Goal: Information Seeking & Learning: Find specific fact

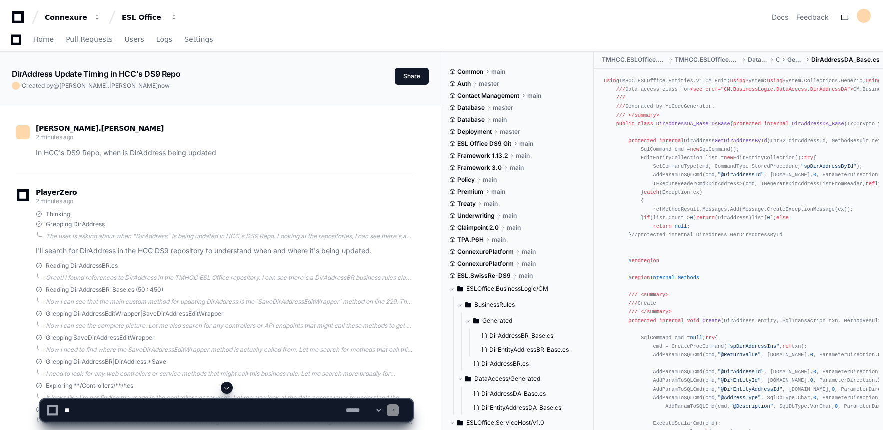
scroll to position [1400, 0]
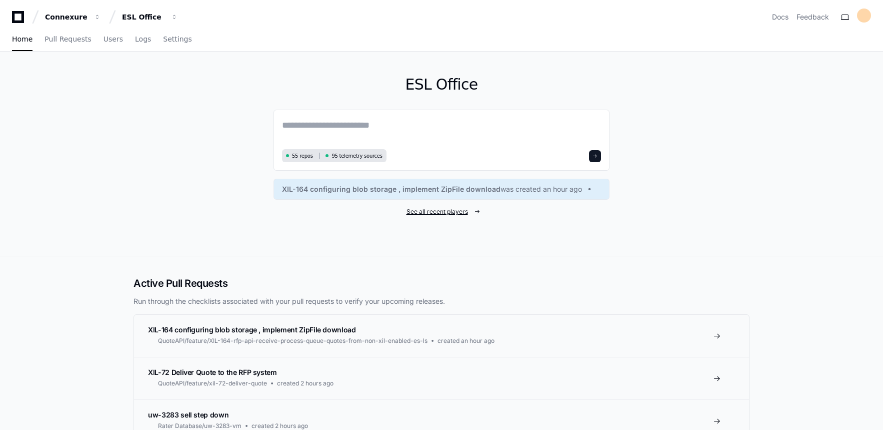
click at [440, 211] on span "See all recent players" at bounding box center [438, 212] width 62 height 8
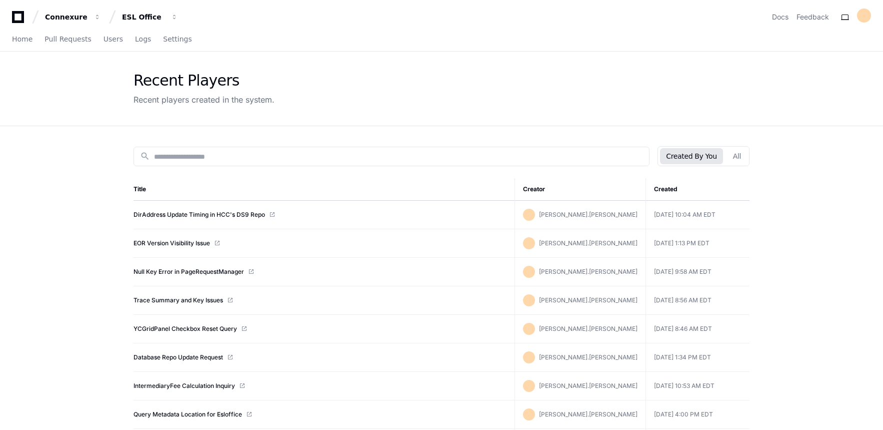
click at [166, 239] on td "EOR Version Visibility Issue" at bounding box center [324, 243] width 381 height 29
click at [196, 242] on link "EOR Version Visibility Issue" at bounding box center [172, 243] width 77 height 8
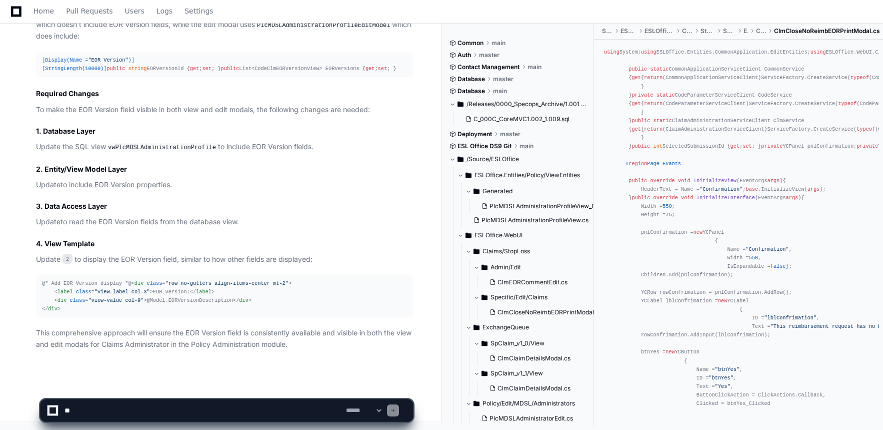
scroll to position [1234, 0]
click at [168, 143] on code "vwPlcMDSLAdministrationProfile" at bounding box center [162, 147] width 112 height 9
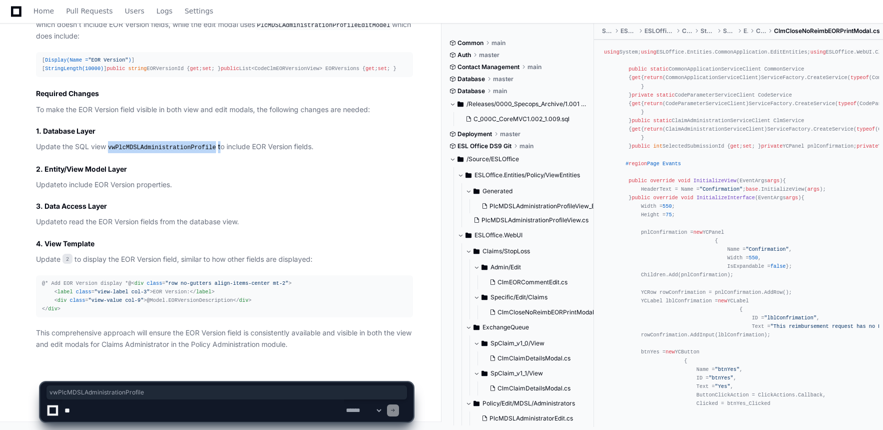
click at [168, 143] on code "vwPlcMDSLAdministrationProfile" at bounding box center [162, 147] width 112 height 9
copy p "vwPlcMDSLAdministrationProfile"
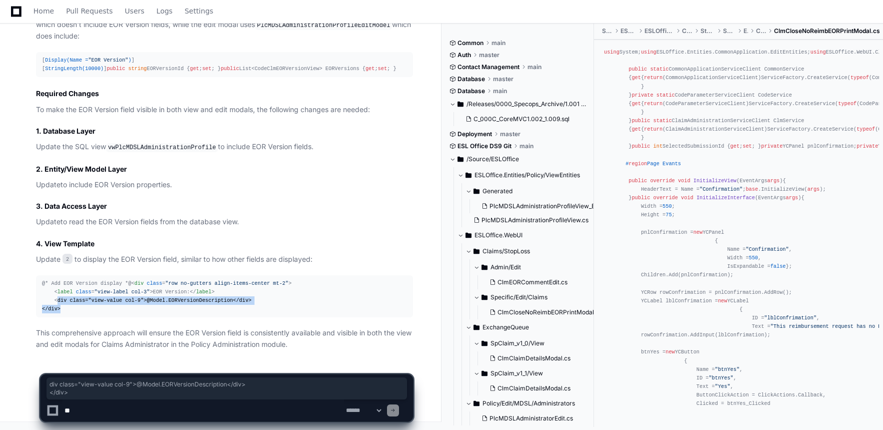
drag, startPoint x: 91, startPoint y: 312, endPoint x: 56, endPoint y: 303, distance: 35.7
click at [56, 303] on div "@* Add EOR Version display *@ < div class = "row no-gutters align-items-center …" at bounding box center [224, 296] width 365 height 35
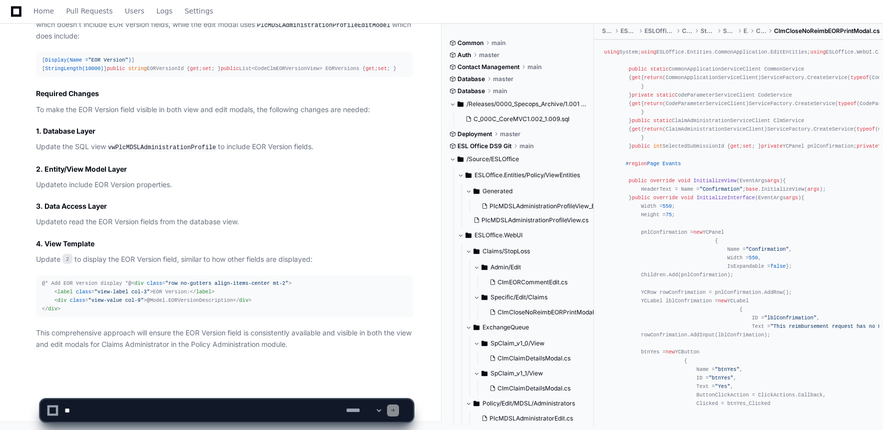
click at [165, 284] on span ""row no-gutters align-items-center mt-2"" at bounding box center [226, 283] width 123 height 6
click at [151, 288] on div "@* Add EOR Version display *@ < div class = "row no-gutters align-items-center …" at bounding box center [224, 296] width 365 height 35
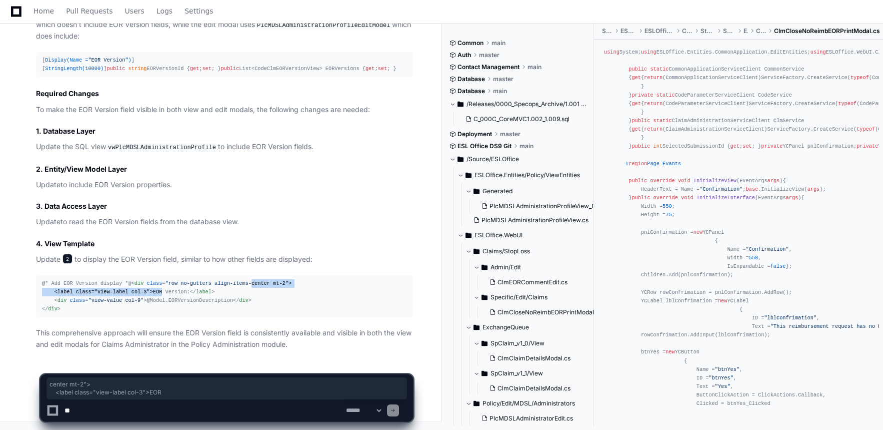
click at [71, 254] on span "2" at bounding box center [68, 259] width 10 height 10
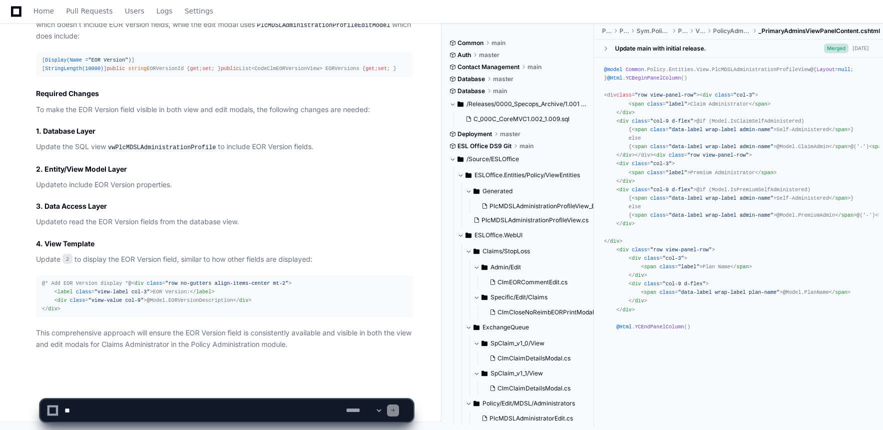
click at [187, 413] on textarea at bounding box center [204, 410] width 282 height 22
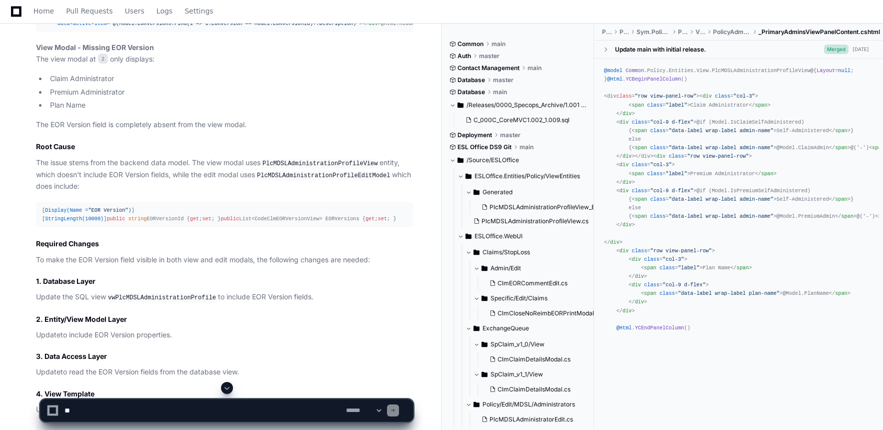
click at [296, 168] on code "PlcMDSLAdministrationProfileView" at bounding box center [320, 163] width 119 height 9
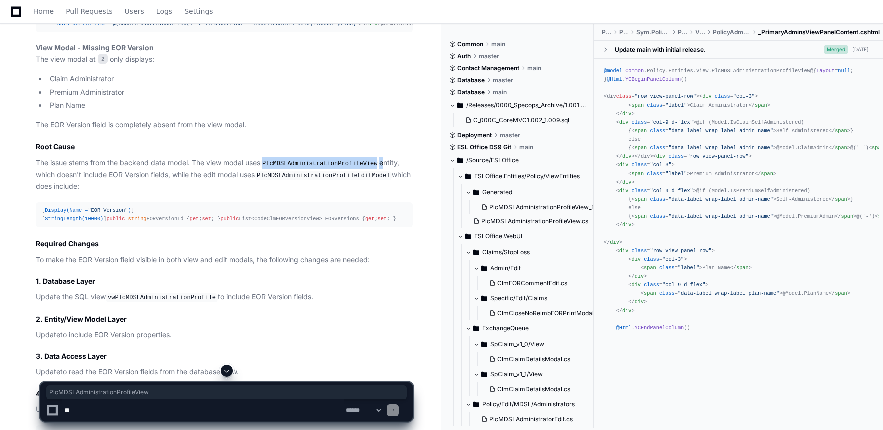
click at [296, 168] on code "PlcMDSLAdministrationProfileView" at bounding box center [320, 163] width 119 height 9
copy p "PlcMDSLAdministrationProfileView"
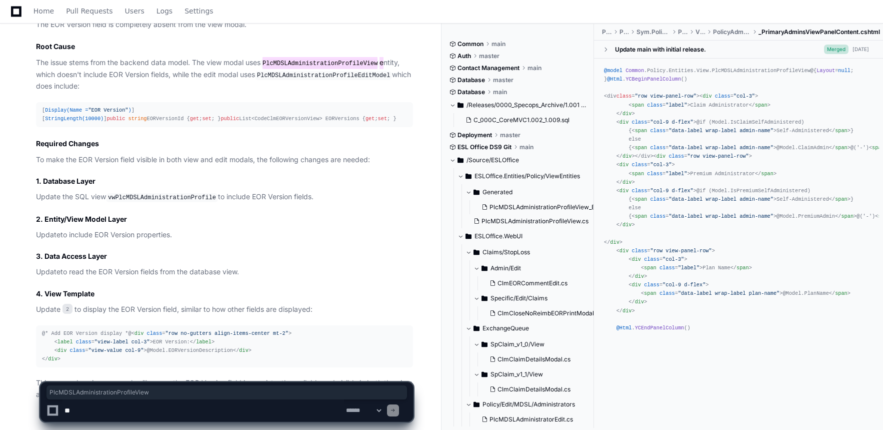
scroll to position [1234, 0]
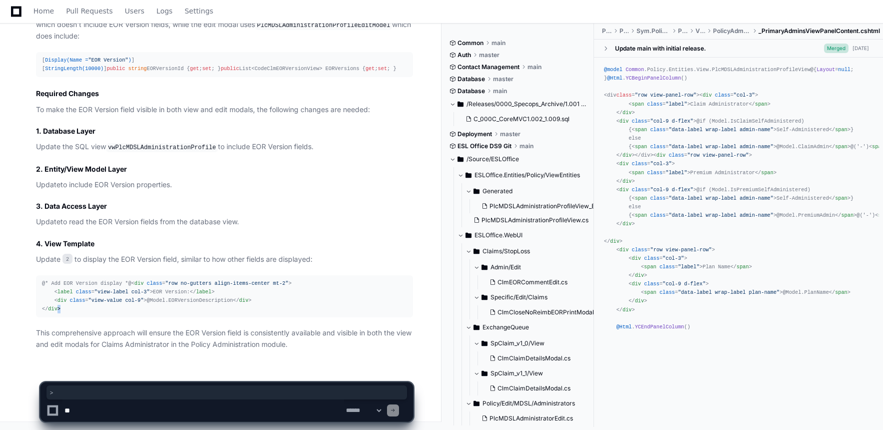
drag, startPoint x: 77, startPoint y: 311, endPoint x: 56, endPoint y: 307, distance: 21.9
click at [56, 307] on div "@* Add EOR Version display *@ < div class = "row no-gutters align-items-center …" at bounding box center [224, 296] width 365 height 35
click at [113, 298] on span ""view-value col-9"" at bounding box center [116, 300] width 56 height 6
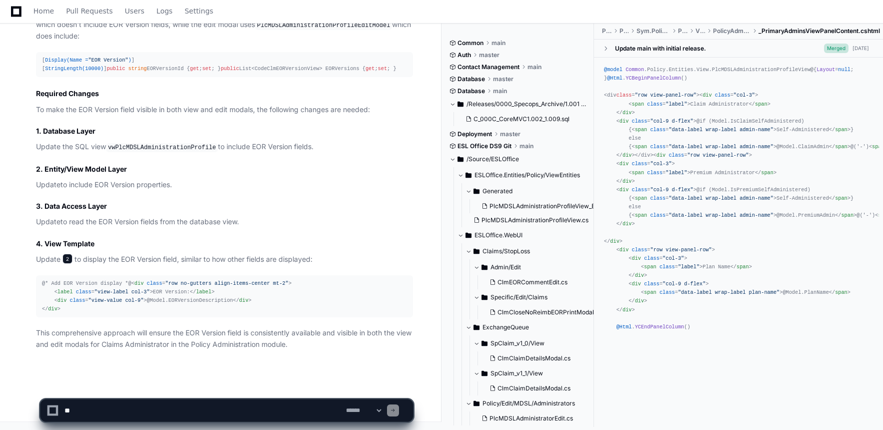
click at [66, 254] on span "2" at bounding box center [68, 259] width 10 height 10
click at [788, 28] on span "_PrimaryAdminsViewPanelContent.cshtml" at bounding box center [820, 31] width 122 height 8
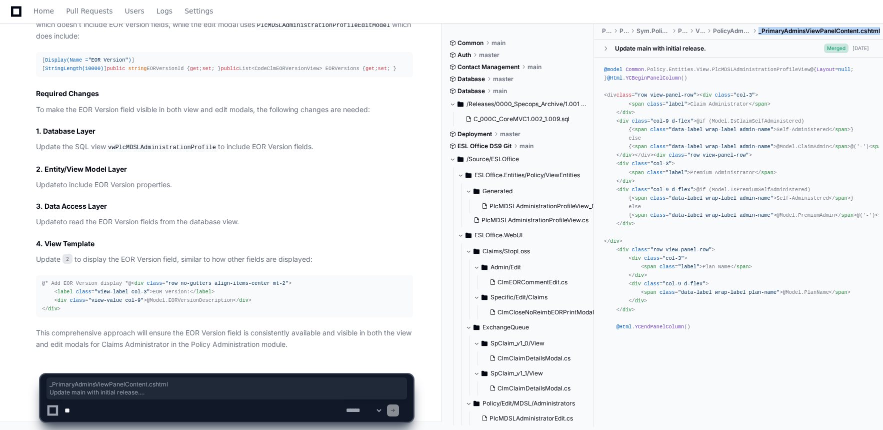
click at [787, 28] on span "_PrimaryAdminsViewPanelContent.cshtml" at bounding box center [820, 31] width 122 height 8
copy div "_PrimaryAdminsViewPanelContent.cshtml Update main with initial release. Merged …"
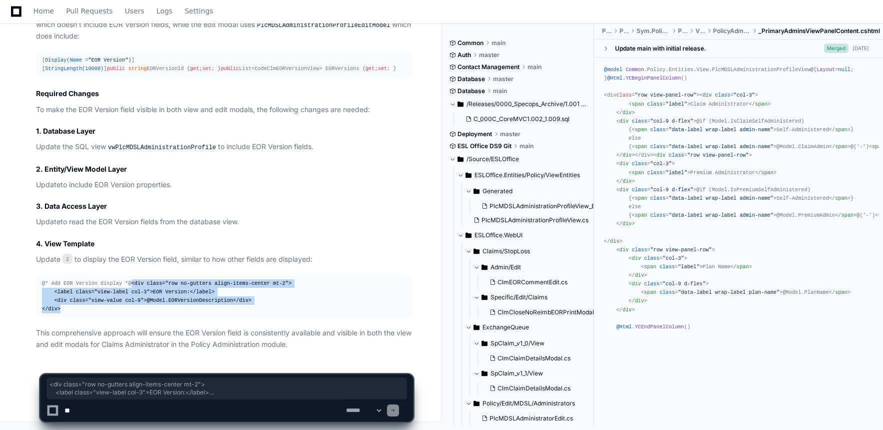
drag, startPoint x: 63, startPoint y: 306, endPoint x: -1, endPoint y: 283, distance: 67.7
copy div "< div class = "row no-gutters align-items-center mt-2" > < label class = "view-…"
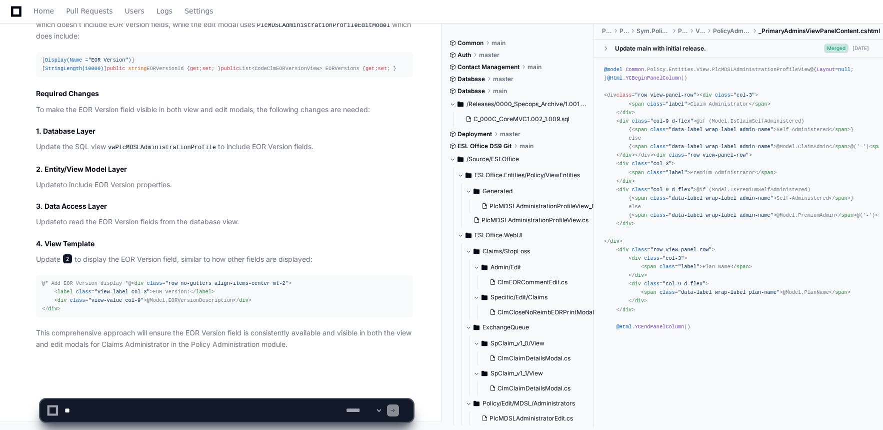
click at [66, 254] on span "2" at bounding box center [68, 259] width 10 height 10
click at [795, 31] on span "_PrimaryAdminsViewPanelContent.cshtml" at bounding box center [820, 31] width 122 height 8
click at [67, 309] on div "@* Add EOR Version display *@ < div class = "row no-gutters align-items-center …" at bounding box center [224, 296] width 365 height 35
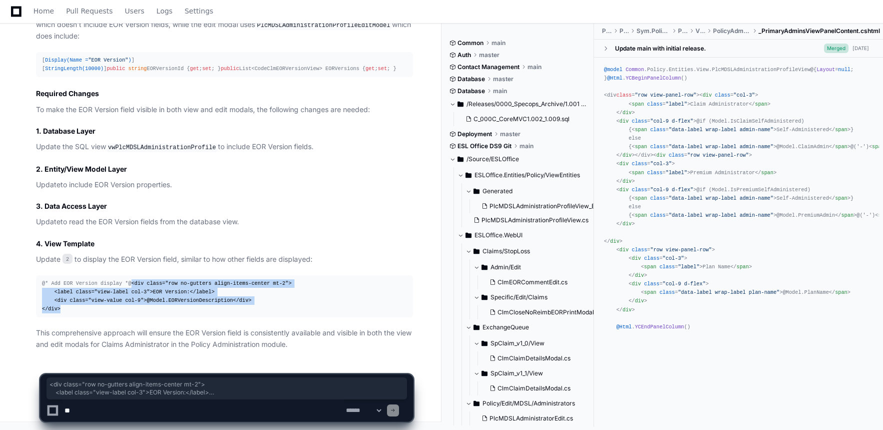
drag, startPoint x: 70, startPoint y: 311, endPoint x: 17, endPoint y: 287, distance: 58.2
click at [18, 287] on div "_PrimaryAdminsEdit.cshtml 1 _PrimaryAdminsViewPanelContent.cshtml 2 Based on th…" at bounding box center [214, 23] width 397 height 654
copy div "< div class = "row no-gutters align-items-center mt-2" > < label class = "view-…"
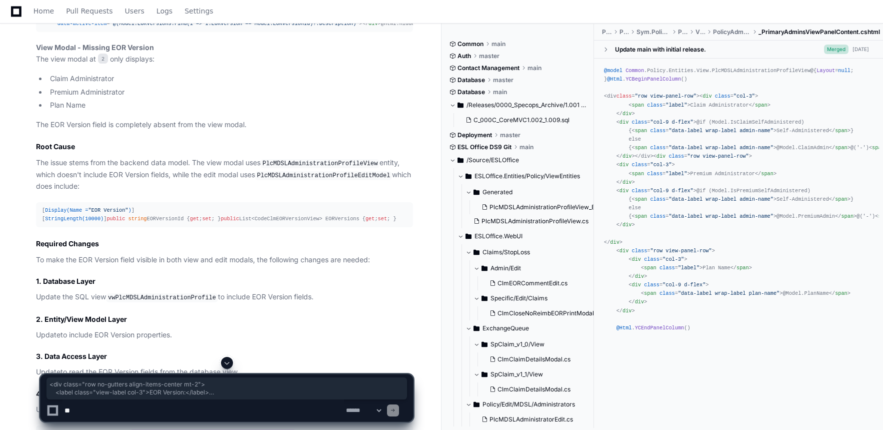
scroll to position [984, 0]
